Goal: Task Accomplishment & Management: Manage account settings

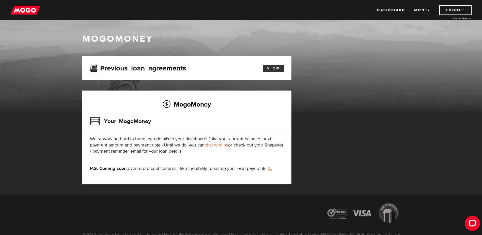
click at [271, 68] on link "View" at bounding box center [273, 68] width 21 height 7
click at [423, 7] on link "Money" at bounding box center [422, 10] width 16 height 10
drag, startPoint x: 406, startPoint y: 200, endPoint x: 408, endPoint y: 187, distance: 12.7
click at [406, 199] on footer "©2025 Mogo Finance Technology Inc. All rights reserved. Mogo and the Mogo desig…" at bounding box center [241, 229] width 482 height 71
click at [455, 7] on link "Logout" at bounding box center [456, 10] width 32 height 10
